Goal: Understand process/instructions

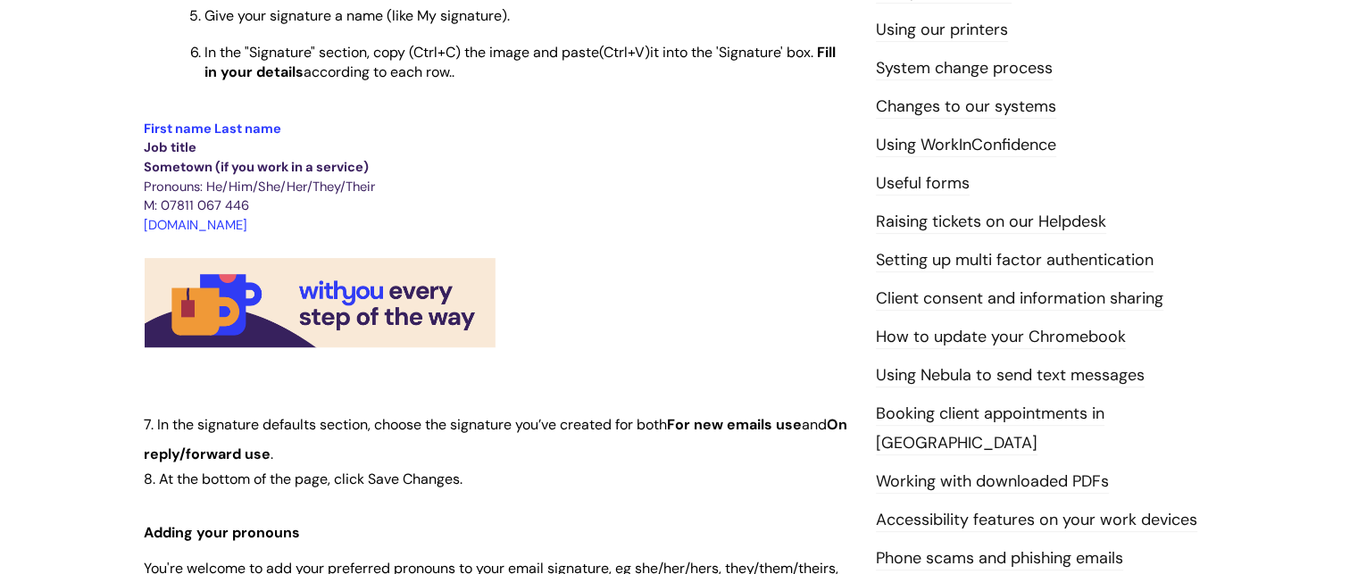
scroll to position [660, 0]
click at [529, 381] on p at bounding box center [497, 368] width 706 height 29
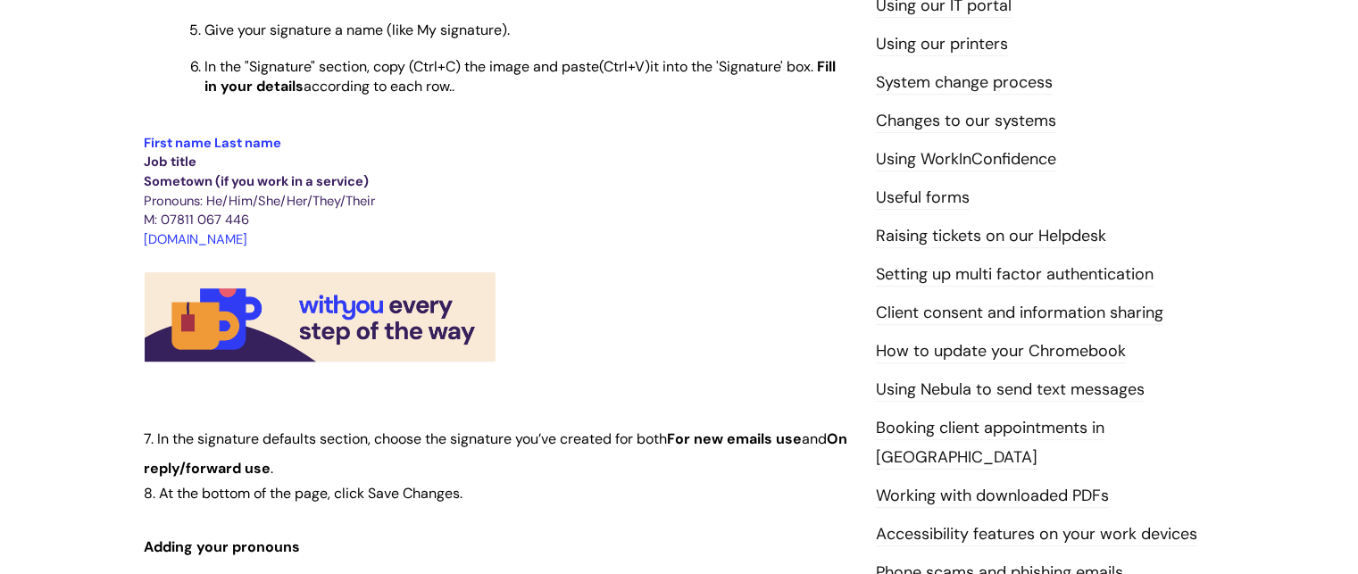
scroll to position [646, 0]
click at [334, 312] on img at bounding box center [320, 320] width 353 height 94
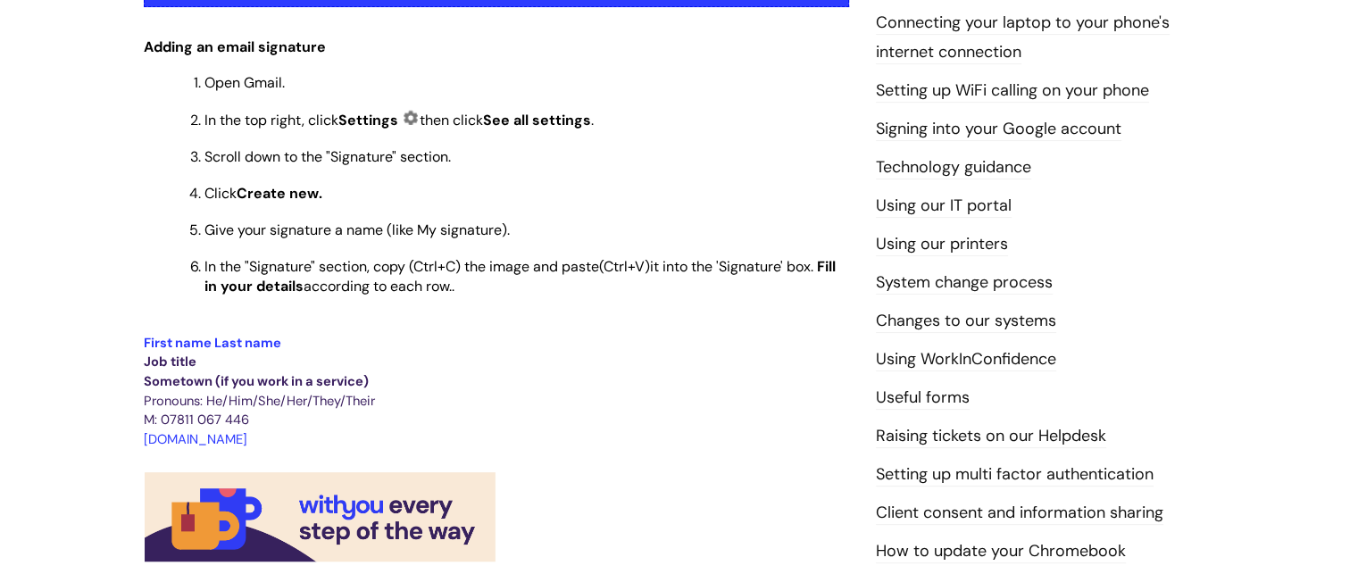
scroll to position [448, 0]
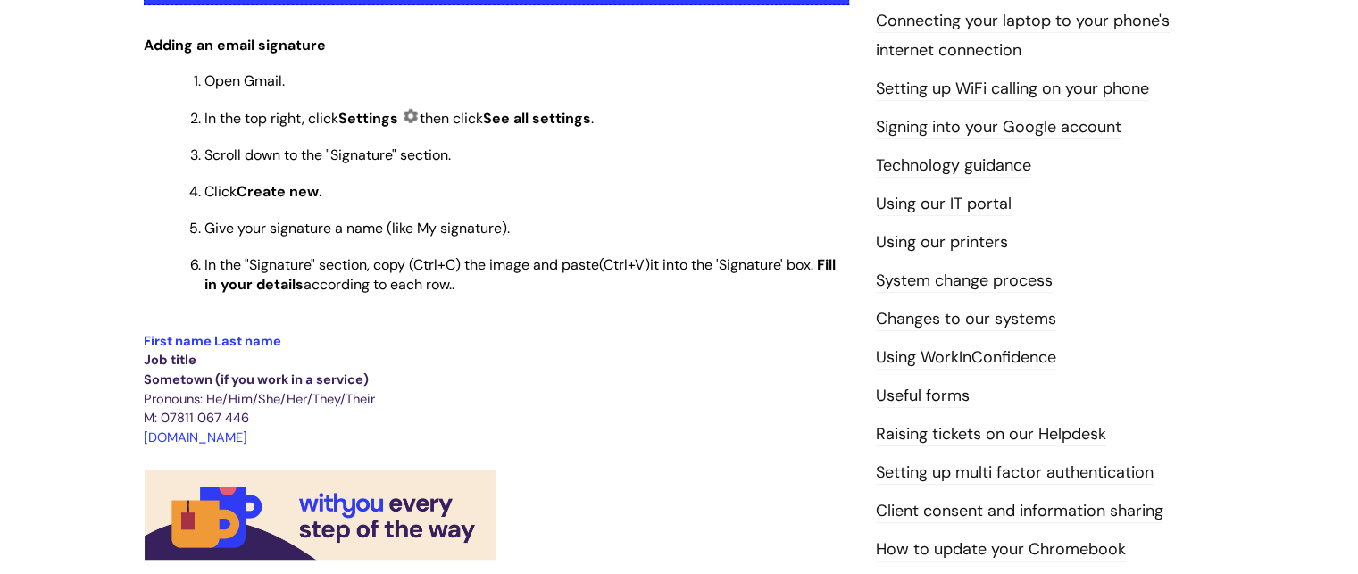
drag, startPoint x: 286, startPoint y: 441, endPoint x: 121, endPoint y: 435, distance: 164.4
click at [121, 435] on div "Info Hub Categories Working here IT, systems and forms Setting your email signa…" at bounding box center [679, 562] width 1358 height 1738
copy span "[DOMAIN_NAME]"
drag, startPoint x: 160, startPoint y: 347, endPoint x: 111, endPoint y: 324, distance: 54.0
click at [111, 324] on div "Info Hub Categories Working here IT, systems and forms Setting your email signa…" at bounding box center [679, 562] width 1358 height 1738
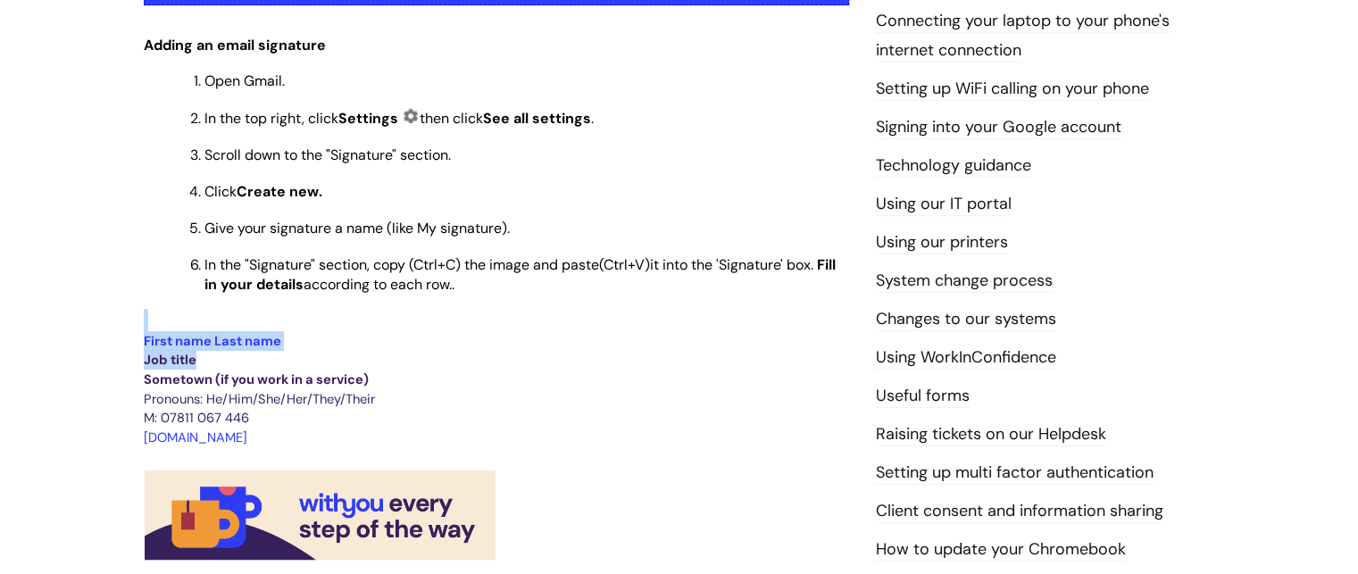
copy div "First name Last name Job title"
click at [380, 367] on p "Job title" at bounding box center [497, 360] width 706 height 20
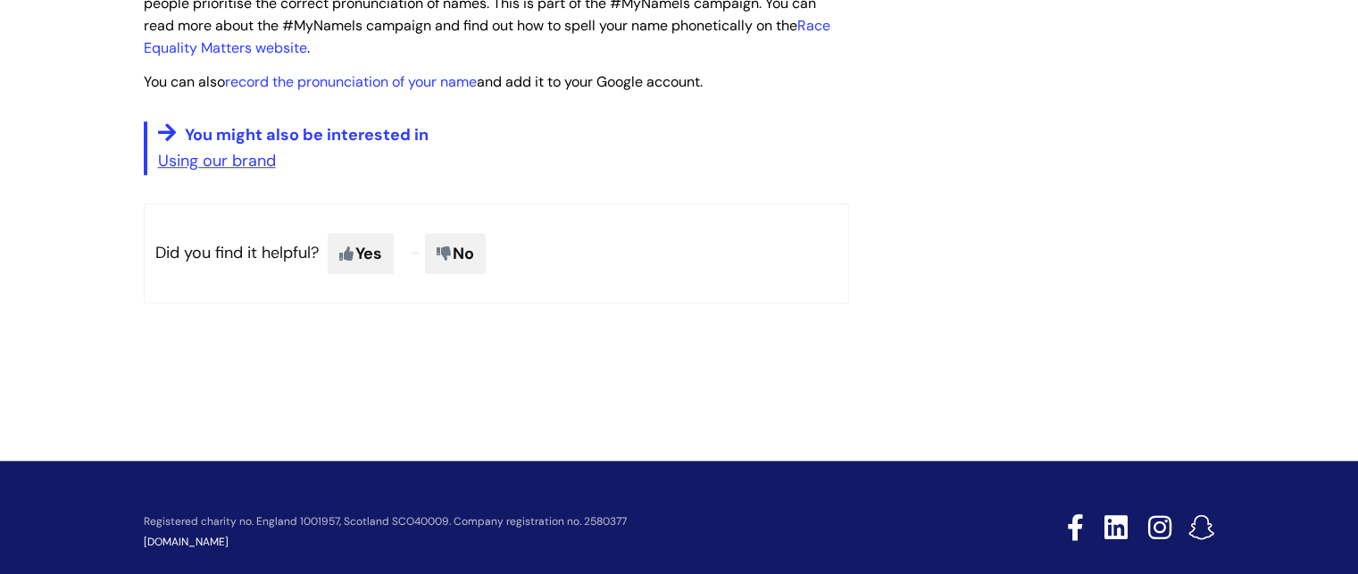
scroll to position [1561, 0]
